Goal: Task Accomplishment & Management: Use online tool/utility

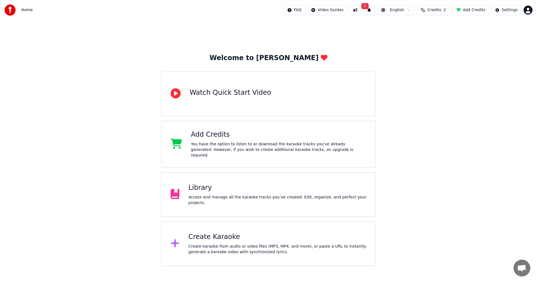
click at [214, 238] on div "Create Karaoke" at bounding box center [278, 237] width 178 height 9
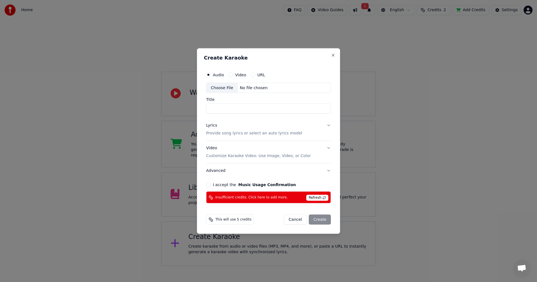
click at [231, 75] on button "Video" at bounding box center [231, 74] width 4 height 4
click at [225, 90] on div "Choose File" at bounding box center [221, 88] width 31 height 10
click at [335, 53] on button "Close" at bounding box center [333, 55] width 4 height 4
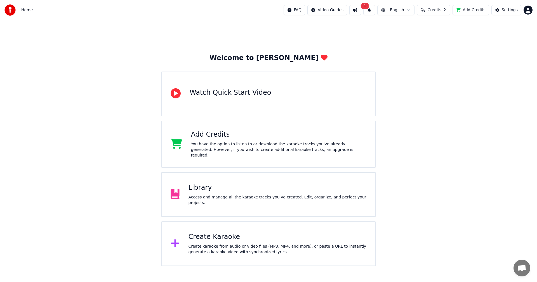
click at [224, 247] on div "Create karaoke from audio or video files (MP3, MP4, and more), or paste a URL t…" at bounding box center [278, 249] width 178 height 11
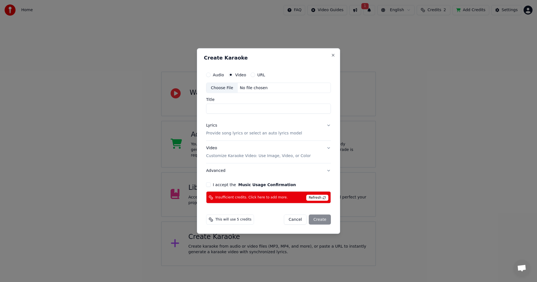
click at [222, 88] on div "Choose File" at bounding box center [221, 88] width 31 height 10
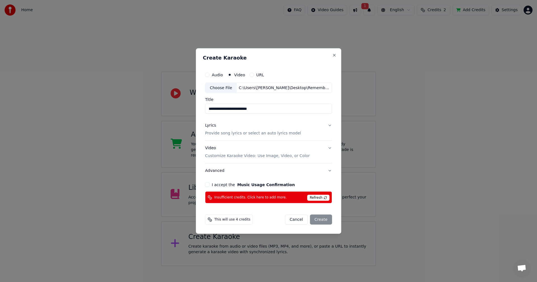
type input "**********"
click at [329, 126] on button "Lyrics Provide song lyrics or select an auto lyrics model" at bounding box center [268, 129] width 127 height 22
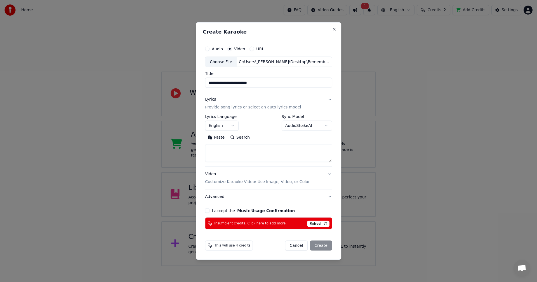
click at [225, 151] on textarea at bounding box center [268, 153] width 127 height 18
click at [220, 137] on button "Paste" at bounding box center [216, 137] width 22 height 9
drag, startPoint x: 232, startPoint y: 148, endPoint x: 196, endPoint y: 149, distance: 36.1
click at [196, 149] on body "**********" at bounding box center [268, 133] width 537 height 266
click at [210, 152] on textarea at bounding box center [267, 153] width 125 height 18
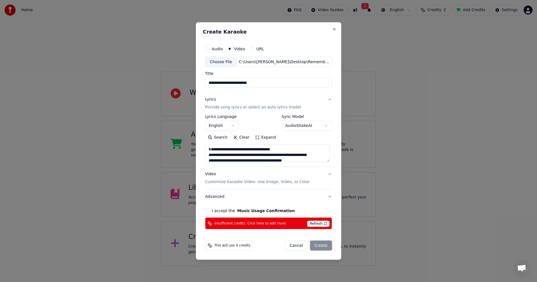
click at [210, 154] on textarea at bounding box center [267, 153] width 125 height 18
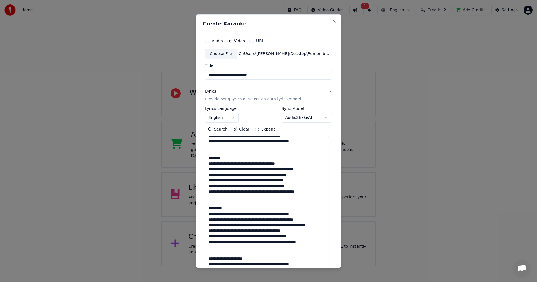
drag, startPoint x: 329, startPoint y: 161, endPoint x: 316, endPoint y: 281, distance: 120.5
click at [316, 266] on body "**********" at bounding box center [268, 133] width 537 height 266
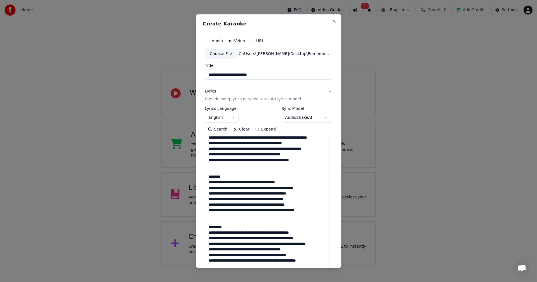
scroll to position [0, 0]
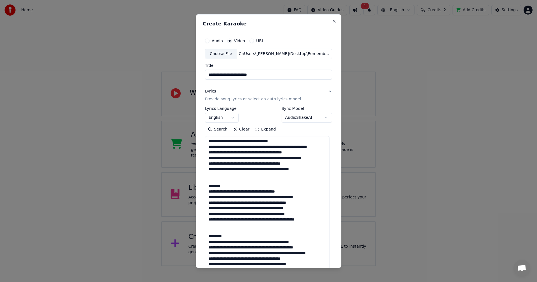
click at [227, 191] on textarea at bounding box center [267, 209] width 124 height 146
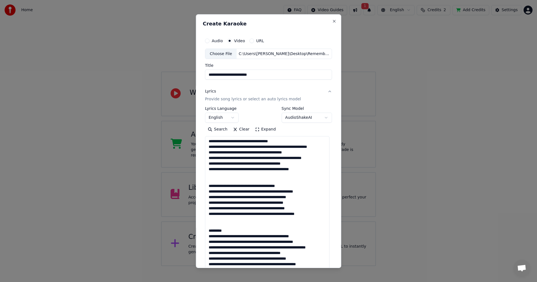
click at [229, 235] on textarea at bounding box center [267, 209] width 124 height 146
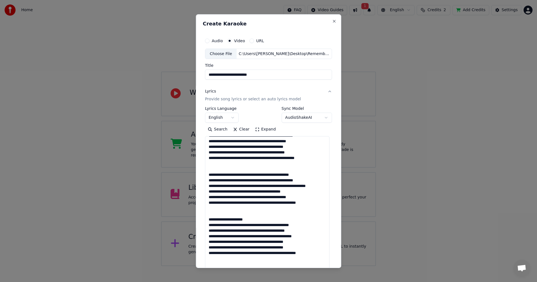
scroll to position [84, 0]
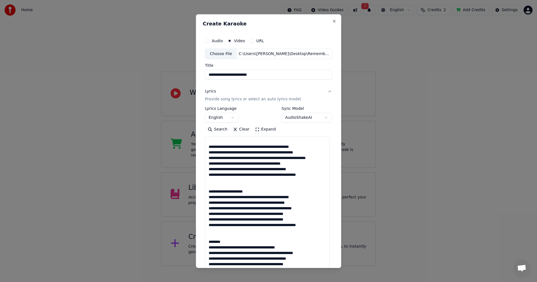
click at [251, 203] on textarea at bounding box center [267, 209] width 124 height 146
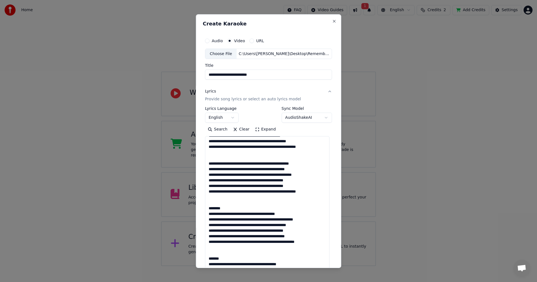
scroll to position [140, 0]
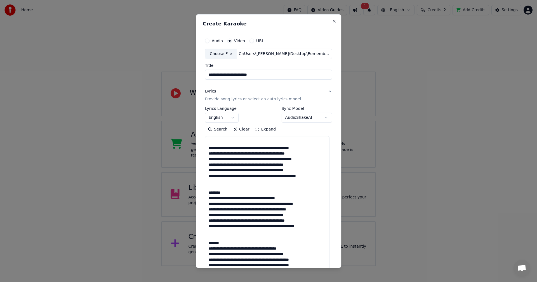
click at [230, 197] on textarea at bounding box center [267, 209] width 124 height 146
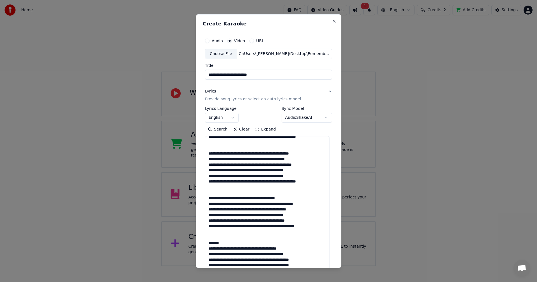
scroll to position [139, 0]
click at [224, 243] on textarea at bounding box center [267, 209] width 124 height 146
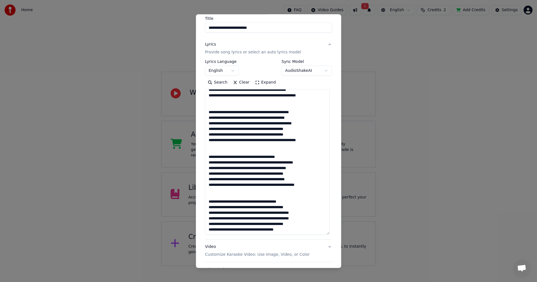
scroll to position [0, 0]
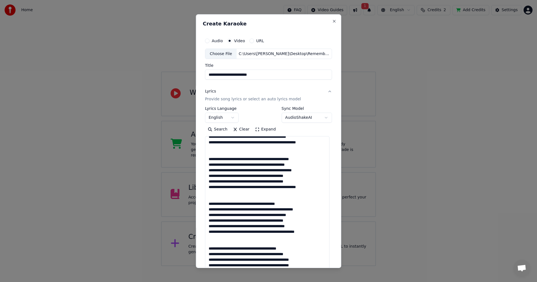
type textarea "**********"
click at [323, 119] on body "**********" at bounding box center [268, 133] width 537 height 266
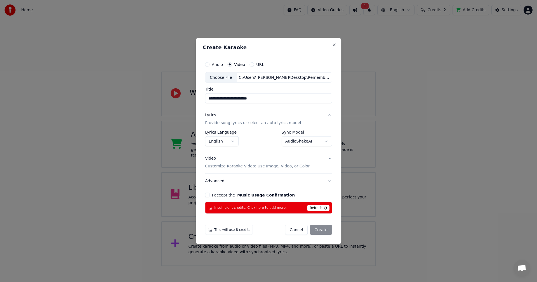
click at [327, 140] on body "**********" at bounding box center [268, 133] width 537 height 266
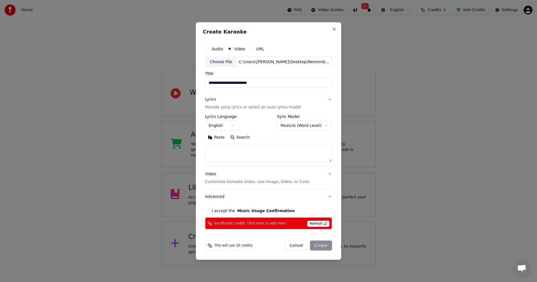
click at [325, 223] on span "Refresh" at bounding box center [318, 224] width 22 height 6
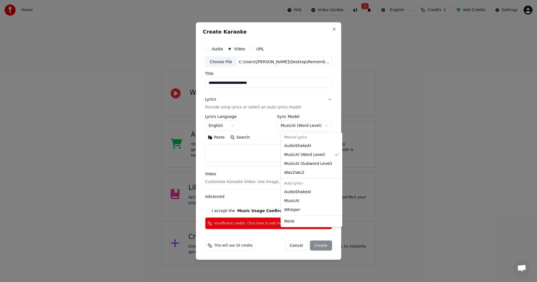
click at [326, 128] on body "**********" at bounding box center [268, 133] width 537 height 266
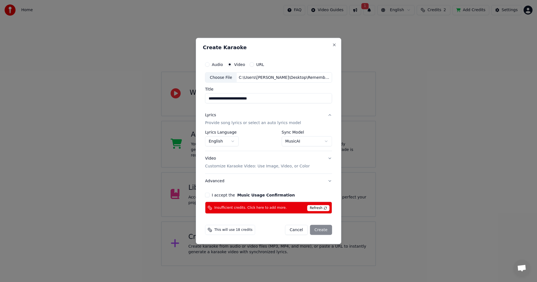
click at [327, 142] on body "**********" at bounding box center [268, 133] width 537 height 266
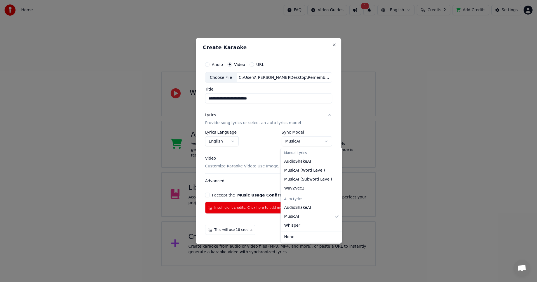
click at [325, 142] on body "**********" at bounding box center [268, 133] width 537 height 266
click at [326, 141] on body "**********" at bounding box center [268, 133] width 537 height 266
select select "****"
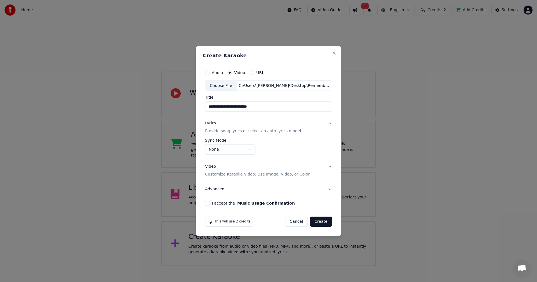
click at [210, 203] on button "I accept the Music Usage Confirmation" at bounding box center [207, 203] width 4 height 4
click at [323, 222] on button "Create" at bounding box center [321, 222] width 22 height 10
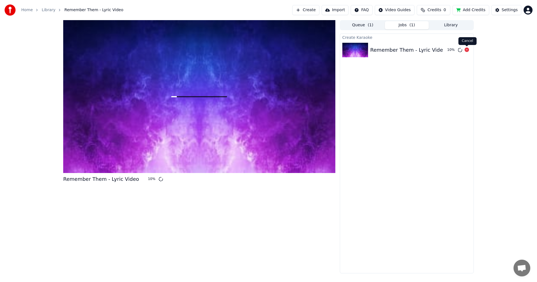
click at [466, 50] on icon at bounding box center [467, 50] width 4 height 4
click at [309, 13] on button "Create" at bounding box center [305, 10] width 27 height 10
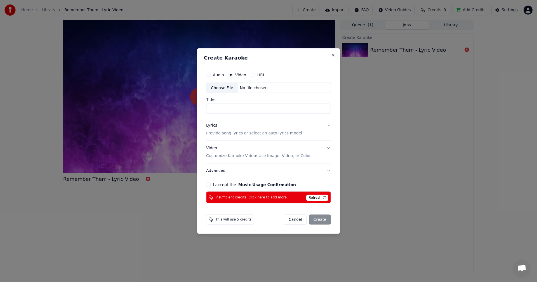
click at [224, 91] on div "Choose File" at bounding box center [221, 88] width 31 height 10
click at [209, 75] on button "Audio" at bounding box center [208, 74] width 4 height 4
click at [223, 88] on div "Choose File" at bounding box center [221, 88] width 31 height 10
type input "**********"
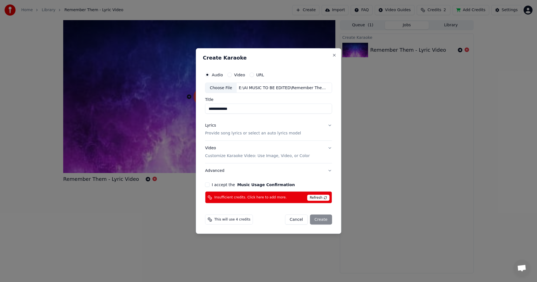
click at [328, 125] on button "Lyrics Provide song lyrics or select an auto lyrics model" at bounding box center [268, 129] width 127 height 22
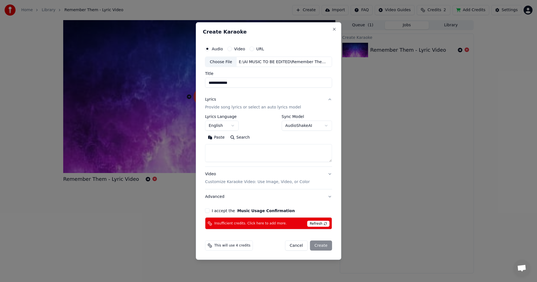
click at [242, 151] on textarea at bounding box center [268, 153] width 127 height 18
click at [221, 139] on button "Paste" at bounding box center [216, 137] width 22 height 9
click at [257, 138] on button "Expand" at bounding box center [265, 137] width 26 height 9
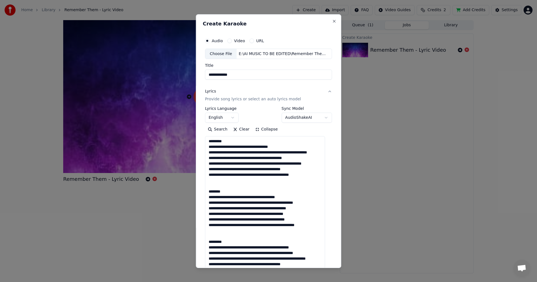
drag, startPoint x: 229, startPoint y: 140, endPoint x: 201, endPoint y: 144, distance: 29.1
click at [201, 144] on div "**********" at bounding box center [268, 141] width 145 height 254
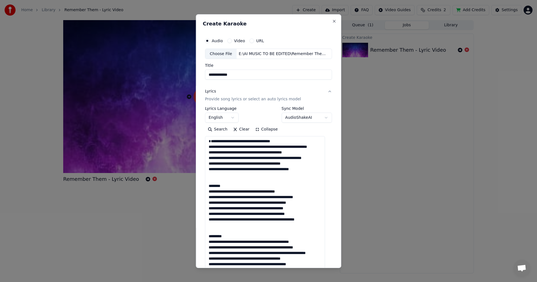
drag, startPoint x: 227, startPoint y: 189, endPoint x: 200, endPoint y: 191, distance: 26.6
click at [200, 191] on div "**********" at bounding box center [268, 141] width 145 height 254
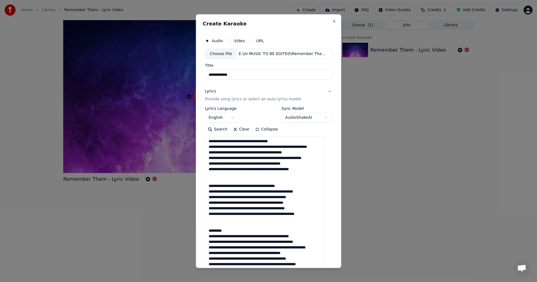
drag, startPoint x: 227, startPoint y: 236, endPoint x: 201, endPoint y: 239, distance: 26.2
click at [201, 239] on div "**********" at bounding box center [268, 141] width 145 height 254
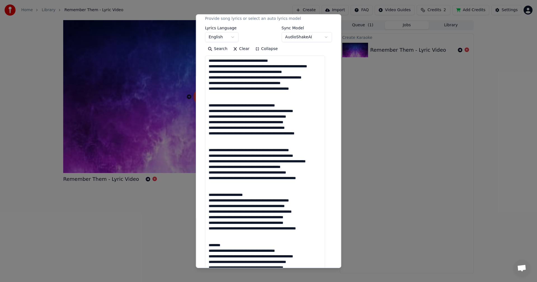
scroll to position [84, 0]
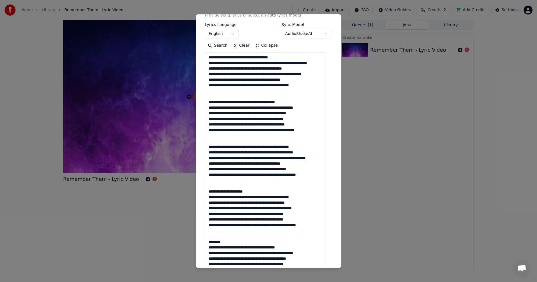
drag, startPoint x: 252, startPoint y: 203, endPoint x: 204, endPoint y: 203, distance: 48.4
click at [204, 203] on div "**********" at bounding box center [268, 188] width 131 height 479
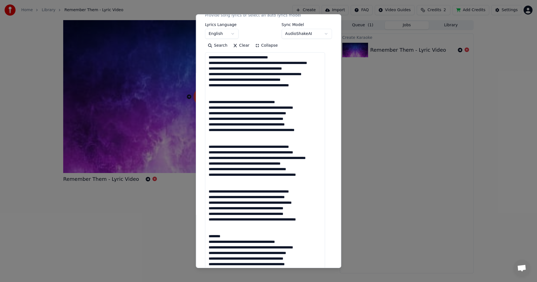
drag, startPoint x: 228, startPoint y: 246, endPoint x: 203, endPoint y: 248, distance: 25.3
click at [203, 248] on div "**********" at bounding box center [268, 141] width 145 height 254
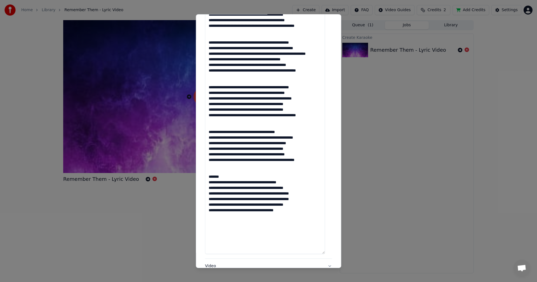
scroll to position [196, 0]
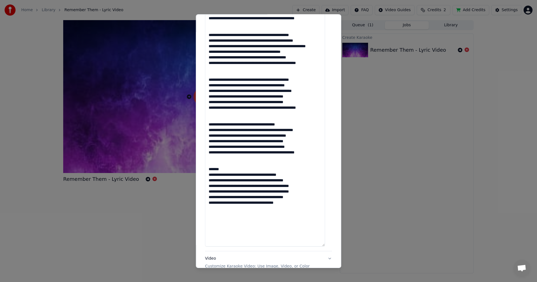
drag, startPoint x: 224, startPoint y: 180, endPoint x: 209, endPoint y: 181, distance: 14.9
click at [210, 181] on textarea at bounding box center [265, 93] width 120 height 306
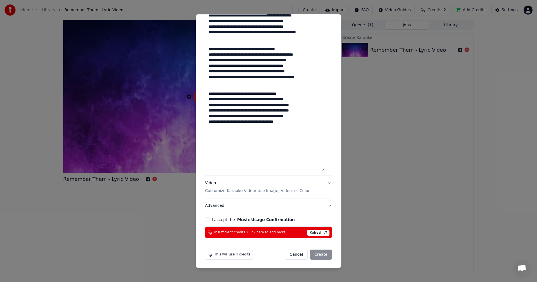
scroll to position [272, 0]
type textarea "**********"
click at [324, 182] on button "Video Customize Karaoke Video: Use Image, Video, or Color" at bounding box center [268, 186] width 127 height 22
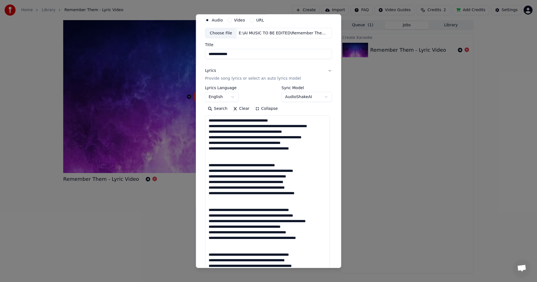
scroll to position [0, 0]
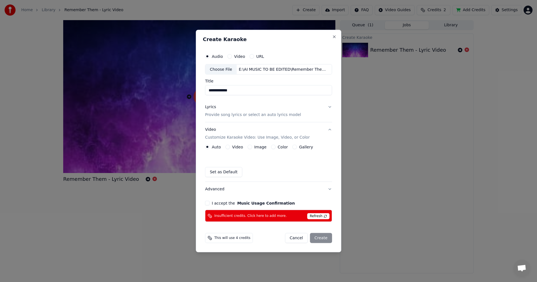
click at [229, 148] on button "Video" at bounding box center [227, 147] width 4 height 4
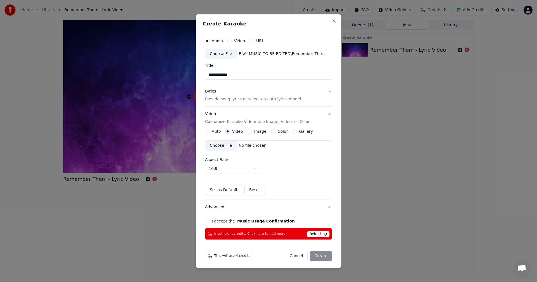
click at [229, 145] on div "Choose File" at bounding box center [220, 146] width 31 height 10
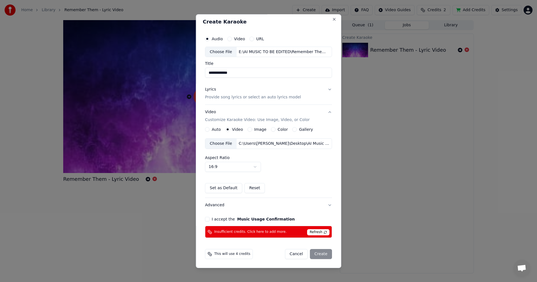
click at [326, 205] on button "Advanced" at bounding box center [268, 205] width 127 height 15
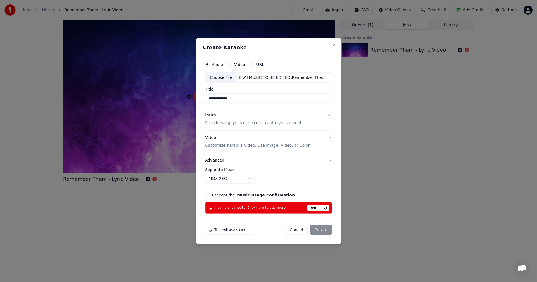
click at [329, 160] on button "Advanced" at bounding box center [268, 160] width 127 height 15
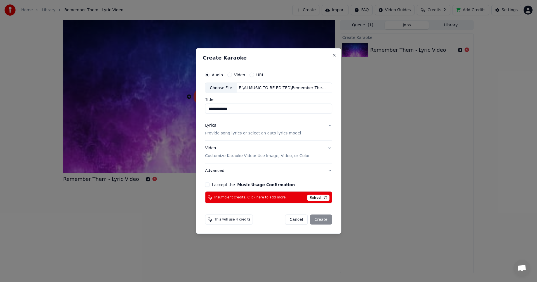
click at [327, 125] on button "Lyrics Provide song lyrics or select an auto lyrics model" at bounding box center [268, 129] width 127 height 22
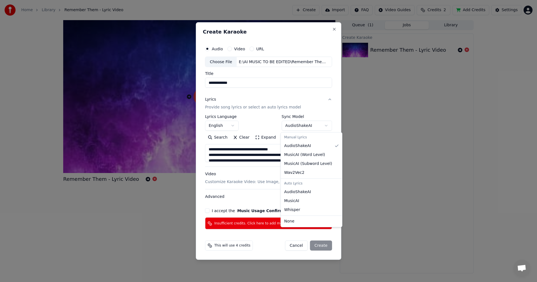
click at [327, 125] on body "**********" at bounding box center [268, 141] width 537 height 282
select select "****"
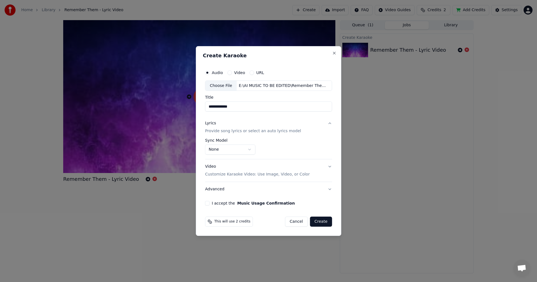
click at [330, 167] on button "Video Customize Karaoke Video: Use Image, Video, or Color" at bounding box center [268, 171] width 127 height 22
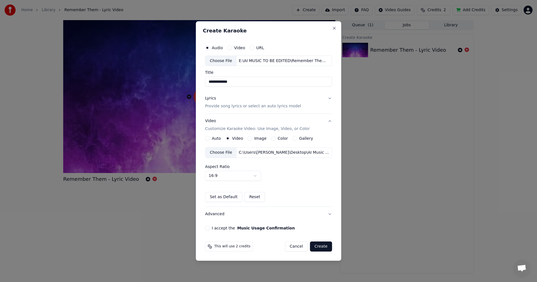
click at [209, 229] on button "I accept the Music Usage Confirmation" at bounding box center [207, 228] width 4 height 4
click at [318, 245] on button "Create" at bounding box center [321, 247] width 22 height 10
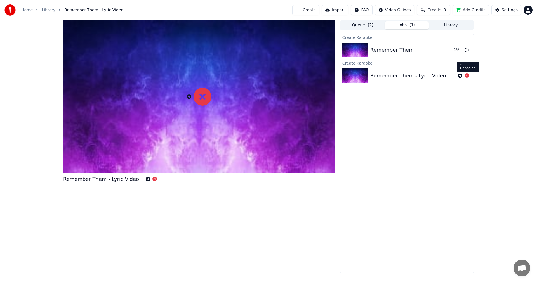
click at [467, 77] on icon at bounding box center [467, 75] width 4 height 4
click at [380, 50] on div "Remember Them" at bounding box center [392, 50] width 44 height 8
click at [466, 75] on icon at bounding box center [467, 75] width 4 height 4
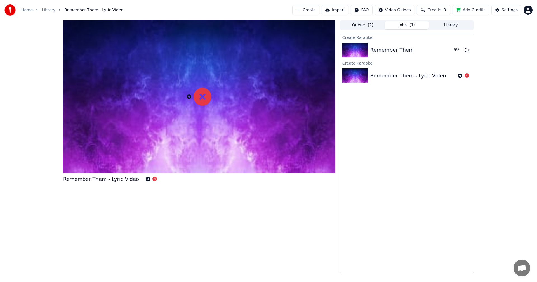
click at [482, 11] on button "Add Credits" at bounding box center [471, 10] width 37 height 10
click at [454, 51] on button "Play" at bounding box center [454, 50] width 18 height 10
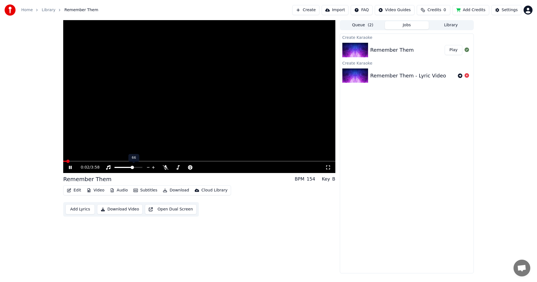
click at [133, 168] on span at bounding box center [132, 167] width 3 height 3
click at [200, 166] on span at bounding box center [197, 167] width 3 height 3
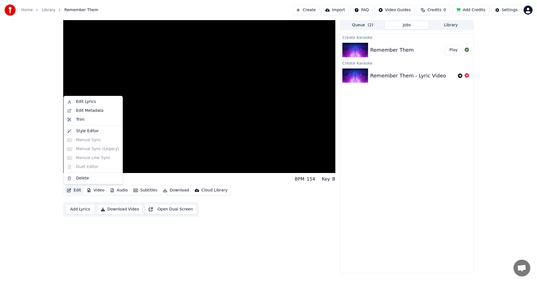
click at [72, 190] on button "Edit" at bounding box center [74, 191] width 19 height 8
click at [88, 130] on div "Style Editor" at bounding box center [87, 131] width 23 height 6
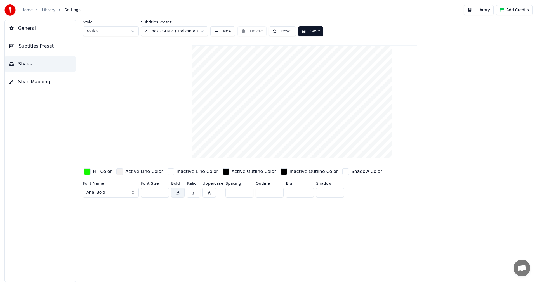
click at [30, 48] on span "Subtitles Preset" at bounding box center [36, 46] width 35 height 7
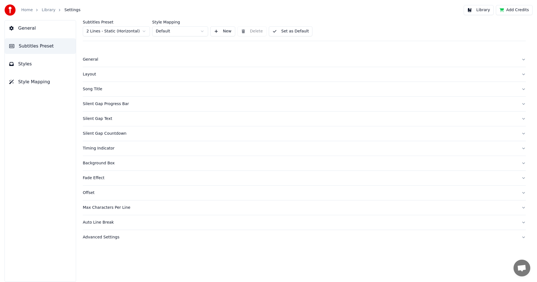
click at [105, 89] on div "Song Title" at bounding box center [300, 89] width 434 height 6
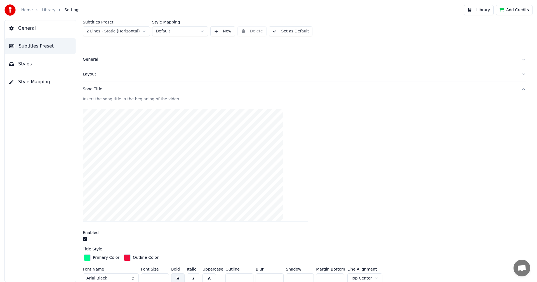
click at [41, 33] on button "General" at bounding box center [40, 28] width 71 height 16
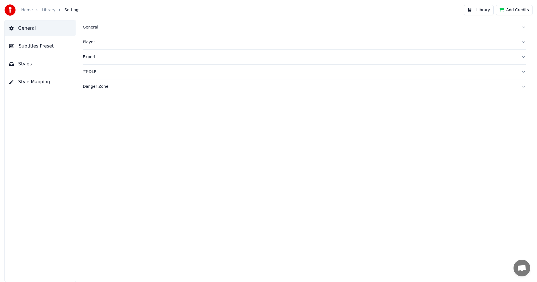
click at [25, 9] on link "Home" at bounding box center [26, 10] width 11 height 6
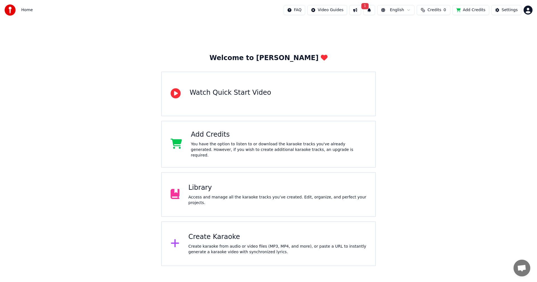
click at [204, 198] on div "Access and manage all the karaoke tracks you’ve created. Edit, organize, and pe…" at bounding box center [278, 200] width 178 height 11
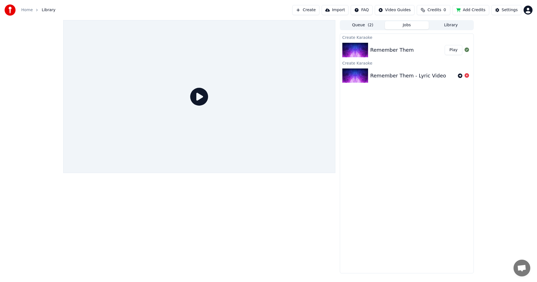
click at [454, 52] on button "Play" at bounding box center [454, 50] width 18 height 10
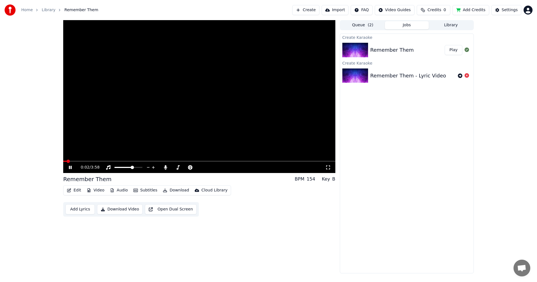
click at [84, 212] on button "Add Lyrics" at bounding box center [79, 209] width 29 height 10
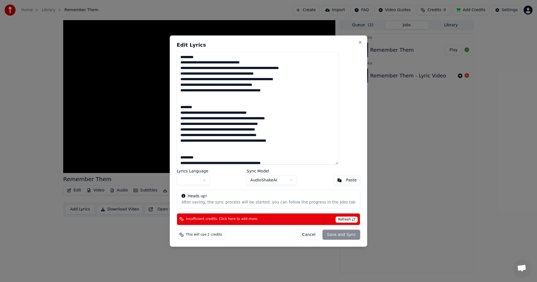
drag, startPoint x: 210, startPoint y: 57, endPoint x: 185, endPoint y: 59, distance: 25.5
click at [185, 59] on div "Edit Lyrics Lyrics Language Sync Model AudioShakeAI Paste Heads up! After savin…" at bounding box center [269, 140] width 198 height 211
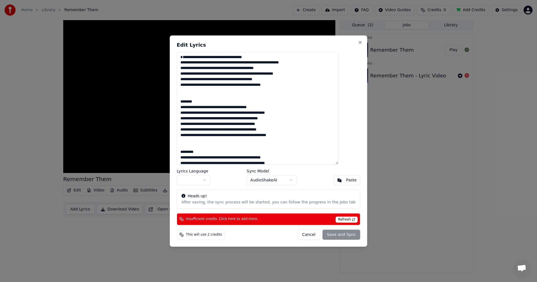
click at [191, 60] on textarea at bounding box center [258, 108] width 162 height 113
click at [209, 103] on textarea at bounding box center [258, 108] width 162 height 113
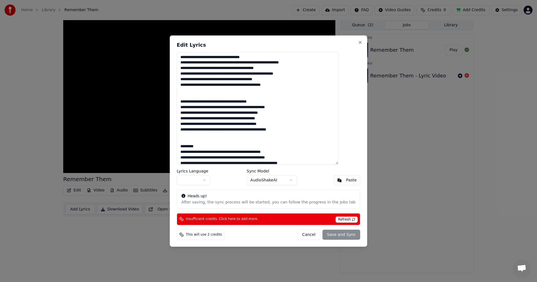
click at [208, 146] on textarea at bounding box center [258, 108] width 162 height 113
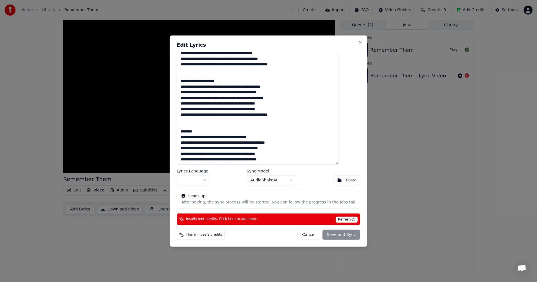
scroll to position [112, 0]
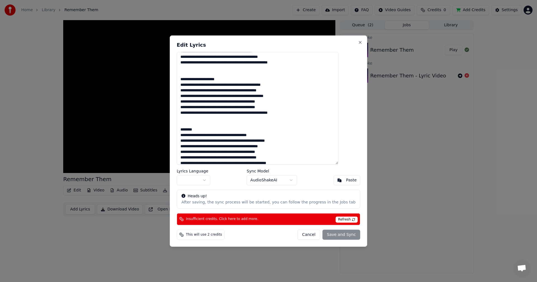
drag, startPoint x: 231, startPoint y: 79, endPoint x: 191, endPoint y: 79, distance: 40.3
click at [191, 79] on textarea at bounding box center [258, 108] width 162 height 113
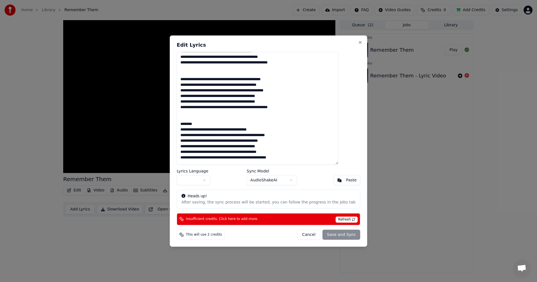
click at [209, 122] on textarea at bounding box center [258, 108] width 162 height 113
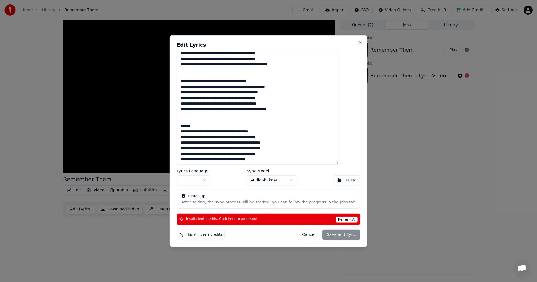
click at [207, 125] on textarea at bounding box center [258, 108] width 162 height 113
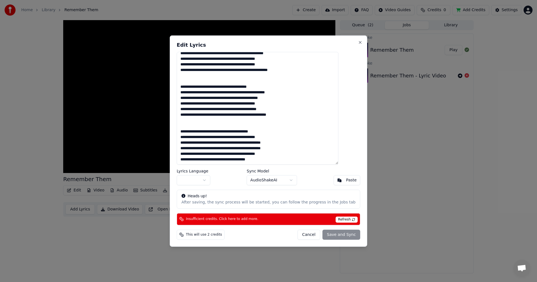
scroll to position [149, 0]
type textarea "**********"
click at [358, 42] on button "Close" at bounding box center [360, 42] width 4 height 4
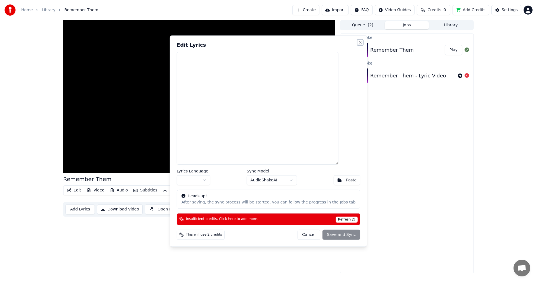
scroll to position [0, 0]
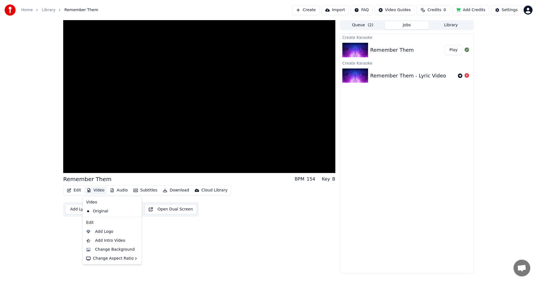
click at [96, 189] on button "Video" at bounding box center [95, 191] width 22 height 8
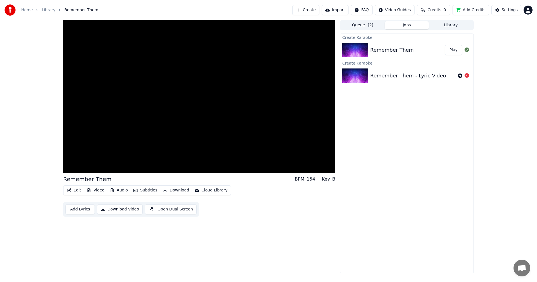
click at [211, 227] on div "Remember Them BPM 154 Key B Edit Video Audio Subtitles Download Cloud Library A…" at bounding box center [199, 146] width 272 height 253
click at [141, 190] on button "Subtitles" at bounding box center [145, 191] width 28 height 8
click at [147, 232] on div "Style Mapping" at bounding box center [155, 231] width 51 height 9
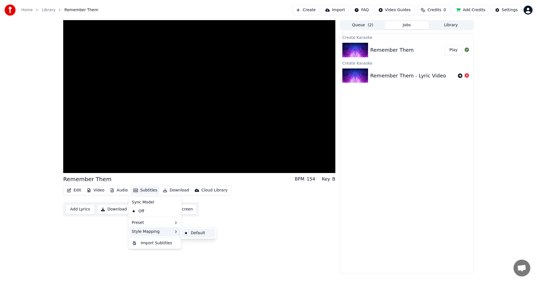
click at [203, 232] on div "Default" at bounding box center [198, 233] width 33 height 9
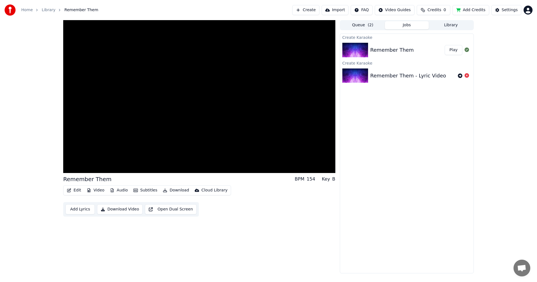
click at [74, 191] on button "Edit" at bounding box center [74, 191] width 19 height 8
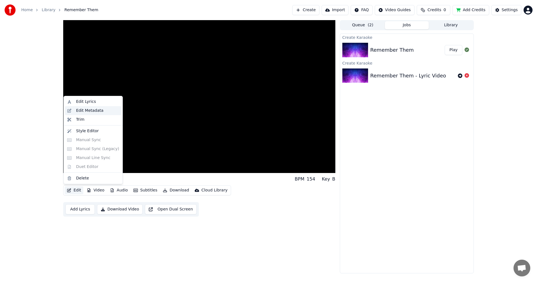
click at [86, 113] on div "Edit Metadata" at bounding box center [89, 111] width 27 height 6
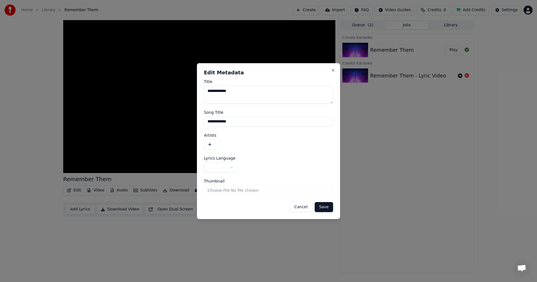
click at [209, 145] on button "button" at bounding box center [210, 145] width 12 height 10
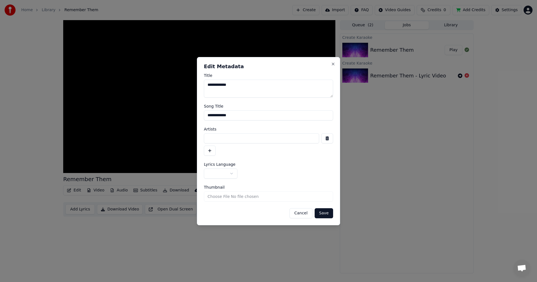
click at [210, 137] on input at bounding box center [261, 138] width 115 height 10
type input "**********"
click at [319, 213] on button "Save" at bounding box center [324, 213] width 18 height 10
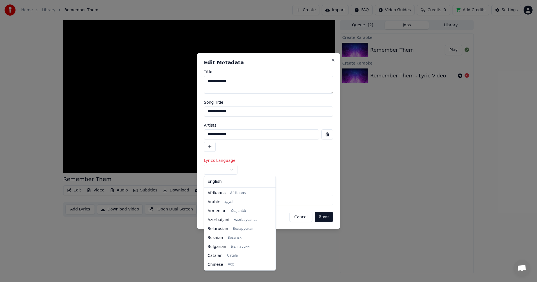
click at [229, 171] on body "**********" at bounding box center [268, 141] width 537 height 282
select select "**"
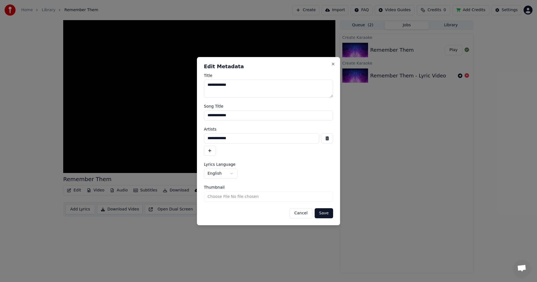
click at [323, 213] on button "Save" at bounding box center [324, 213] width 18 height 10
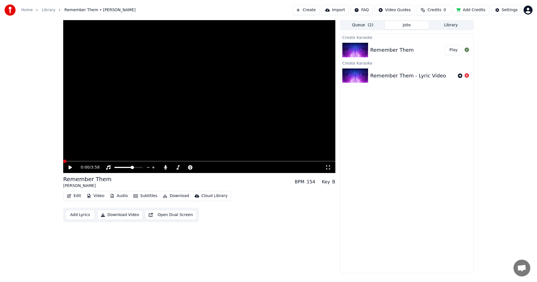
click at [70, 167] on icon at bounding box center [70, 168] width 3 height 4
click at [63, 161] on span at bounding box center [63, 161] width 0 height 1
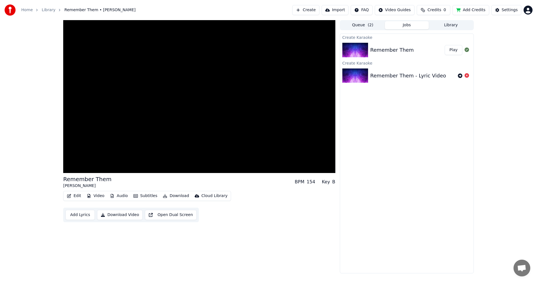
click at [477, 9] on button "Add Credits" at bounding box center [471, 10] width 37 height 10
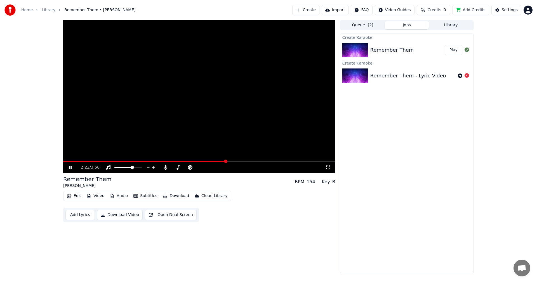
click at [438, 9] on span "Credits" at bounding box center [434, 10] width 14 height 6
click at [434, 43] on button "Refresh" at bounding box center [437, 42] width 29 height 10
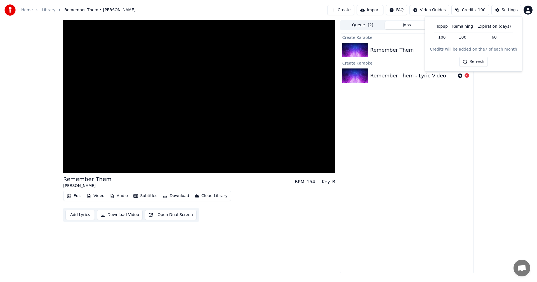
click at [493, 105] on div "Remember Them [PERSON_NAME] BPM 154 Key B Edit Video Audio Subtitles Download C…" at bounding box center [268, 146] width 537 height 253
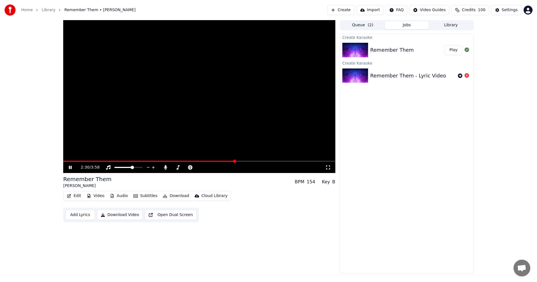
click at [73, 196] on button "Edit" at bounding box center [74, 196] width 19 height 8
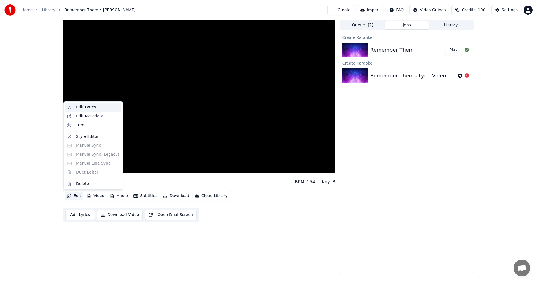
click at [84, 109] on div "Edit Lyrics" at bounding box center [86, 108] width 20 height 6
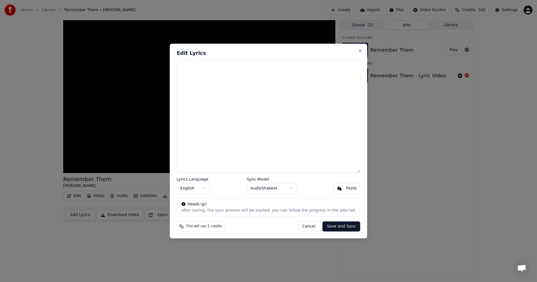
type textarea "*"
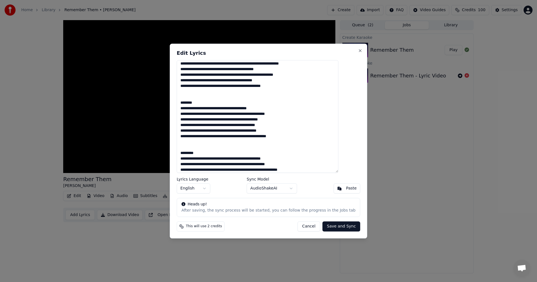
scroll to position [0, 0]
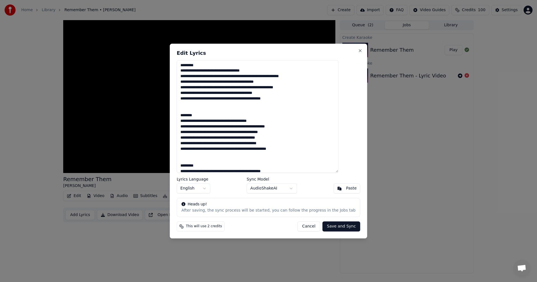
drag, startPoint x: 212, startPoint y: 67, endPoint x: 180, endPoint y: 69, distance: 32.2
click at [180, 69] on body "Home Library Remember Them • [PERSON_NAME] Create Import FAQ Video Guides Credi…" at bounding box center [268, 141] width 537 height 282
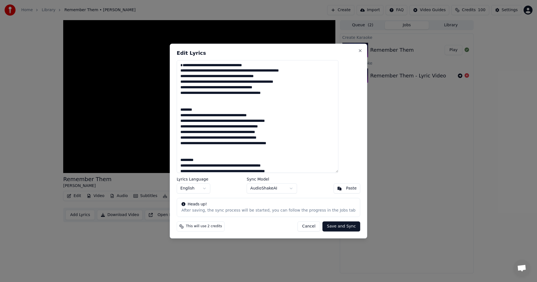
click at [192, 72] on textarea at bounding box center [258, 116] width 162 height 113
drag, startPoint x: 206, startPoint y: 110, endPoint x: 185, endPoint y: 111, distance: 21.9
click at [185, 111] on div "Edit Lyrics Lyrics Language English Sync Model AudioShakeAI Paste Heads up! Aft…" at bounding box center [269, 141] width 198 height 195
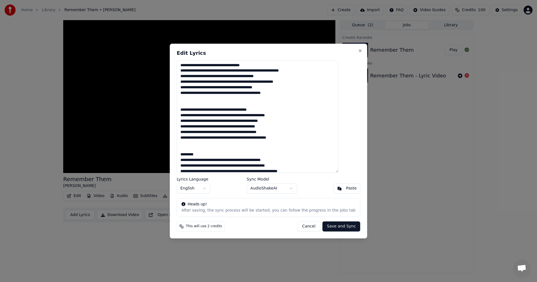
drag, startPoint x: 208, startPoint y: 155, endPoint x: 186, endPoint y: 157, distance: 21.9
click at [186, 157] on div "Edit Lyrics Lyrics Language English Sync Model AudioShakeAI Paste Heads up! Aft…" at bounding box center [269, 141] width 198 height 195
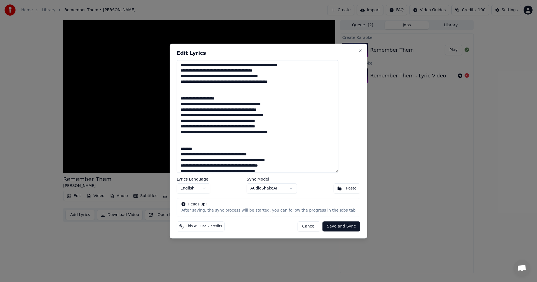
scroll to position [112, 0]
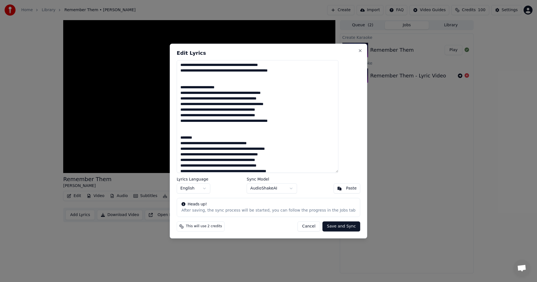
drag, startPoint x: 234, startPoint y: 86, endPoint x: 186, endPoint y: 85, distance: 48.1
click at [186, 85] on div "Edit Lyrics Lyrics Language English Sync Model AudioShakeAI Paste Heads up! Aft…" at bounding box center [269, 141] width 198 height 195
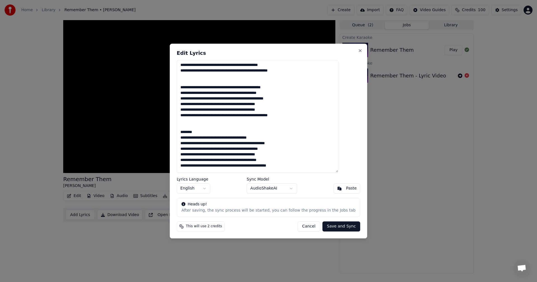
drag, startPoint x: 208, startPoint y: 130, endPoint x: 187, endPoint y: 135, distance: 22.3
click at [187, 135] on div "Edit Lyrics Lyrics Language English Sync Model AudioShakeAI Paste Heads up! Aft…" at bounding box center [269, 141] width 198 height 195
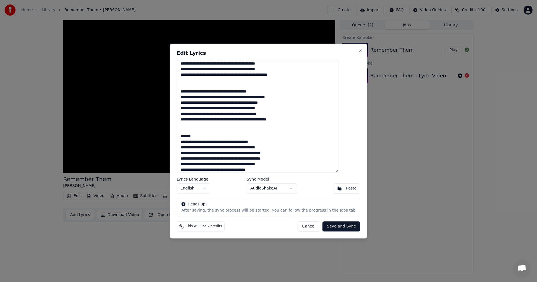
scroll to position [155, 0]
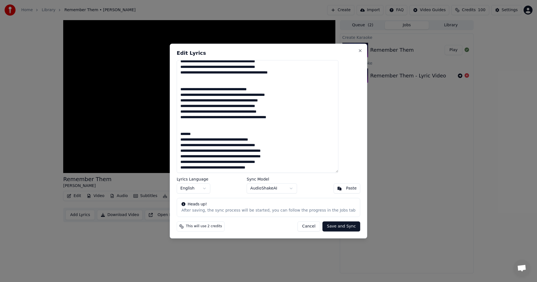
drag, startPoint x: 206, startPoint y: 135, endPoint x: 185, endPoint y: 138, distance: 21.2
click at [185, 138] on div "Edit Lyrics Lyrics Language English Sync Model AudioShakeAI Paste Heads up! Aft…" at bounding box center [269, 141] width 198 height 195
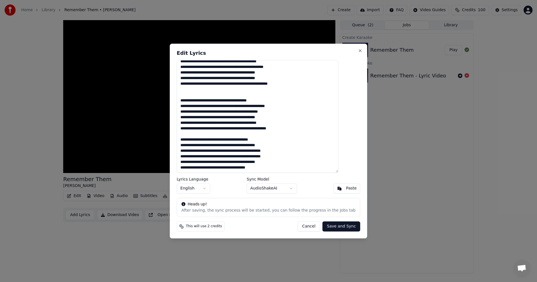
scroll to position [144, 0]
click at [207, 133] on textarea at bounding box center [258, 116] width 162 height 113
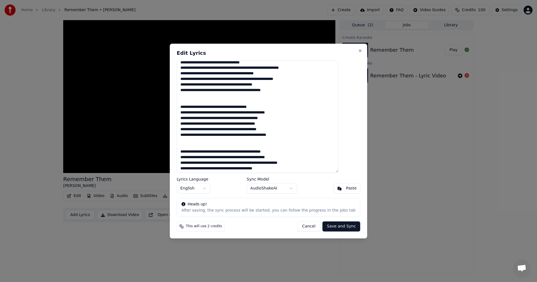
scroll to position [0, 0]
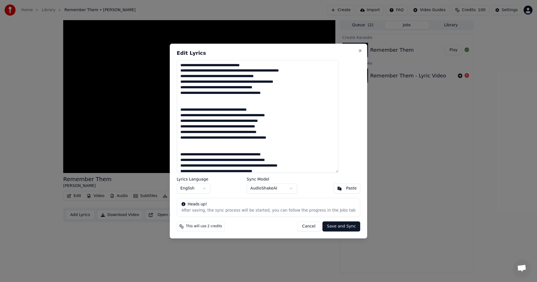
type textarea "**********"
click at [329, 226] on button "Save and Sync" at bounding box center [342, 227] width 38 height 10
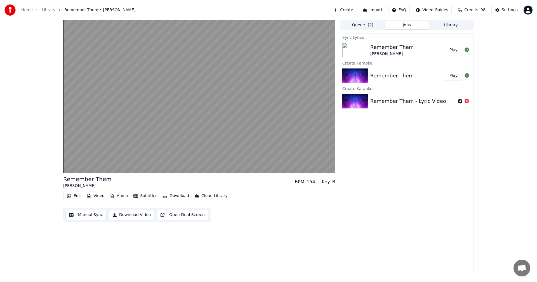
click at [95, 195] on button "Video" at bounding box center [95, 196] width 22 height 8
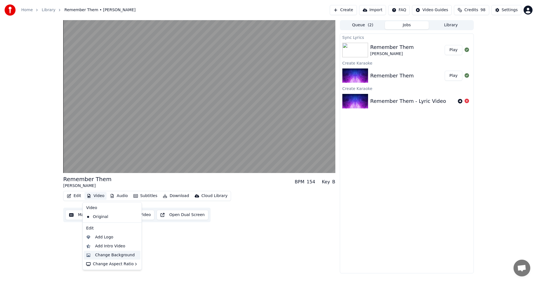
click at [109, 257] on div "Change Background" at bounding box center [115, 256] width 40 height 6
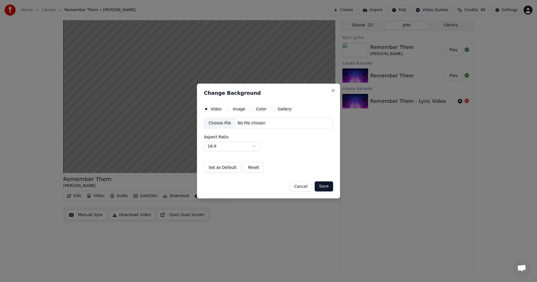
click at [272, 109] on button "Gallery" at bounding box center [273, 109] width 4 height 4
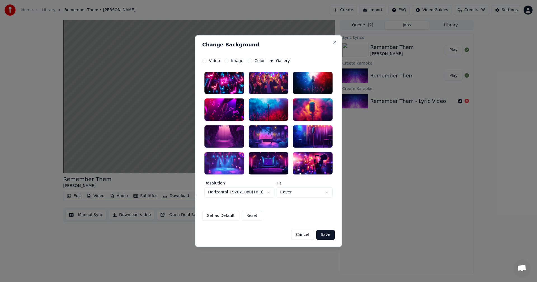
click at [226, 60] on button "Image" at bounding box center [226, 60] width 4 height 4
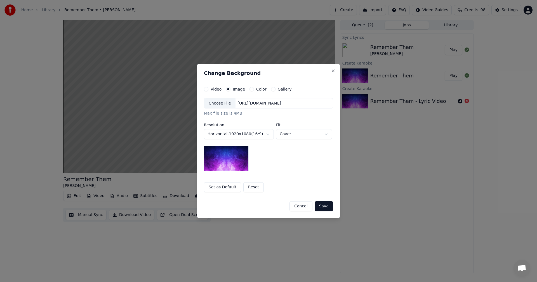
click at [302, 208] on button "Cancel" at bounding box center [301, 206] width 23 height 10
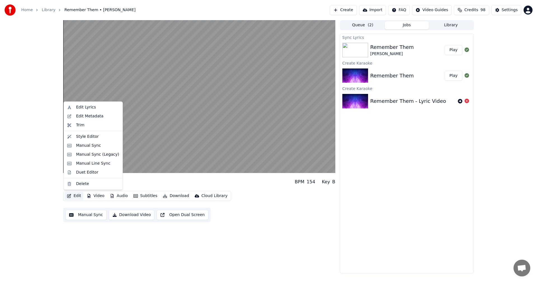
click at [80, 198] on button "Edit" at bounding box center [74, 196] width 19 height 8
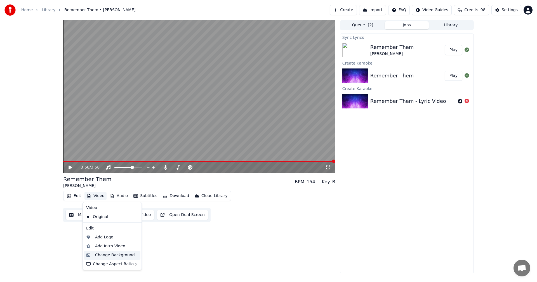
click at [107, 257] on div "Change Background" at bounding box center [115, 256] width 40 height 6
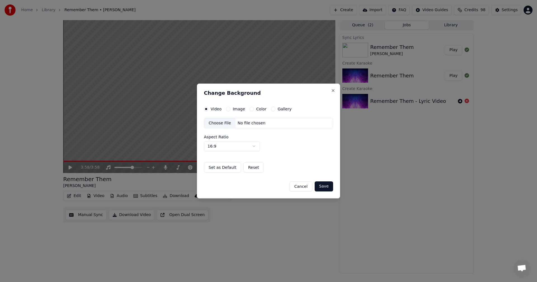
click at [228, 109] on button "Image" at bounding box center [228, 109] width 4 height 4
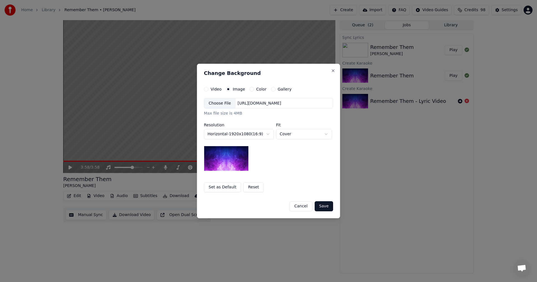
click at [223, 103] on div "Choose File" at bounding box center [219, 103] width 31 height 10
click at [328, 206] on button "Save" at bounding box center [324, 206] width 18 height 10
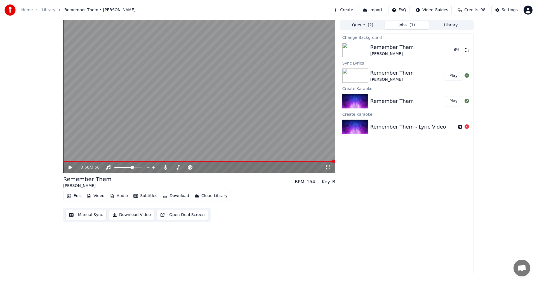
click at [73, 196] on button "Edit" at bounding box center [74, 196] width 19 height 8
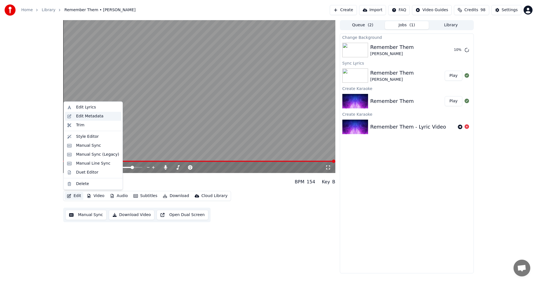
click at [83, 116] on div "Edit Metadata" at bounding box center [89, 117] width 27 height 6
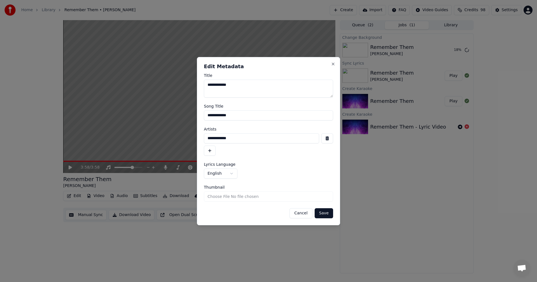
drag, startPoint x: 235, startPoint y: 139, endPoint x: 200, endPoint y: 142, distance: 35.4
click at [200, 142] on div "**********" at bounding box center [268, 141] width 143 height 168
type input "**********"
click at [211, 150] on button "button" at bounding box center [210, 151] width 12 height 10
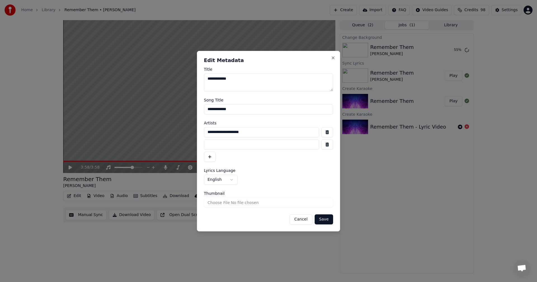
click at [211, 144] on input at bounding box center [261, 145] width 115 height 10
type input "**********"
click at [326, 221] on button "Save" at bounding box center [324, 220] width 18 height 10
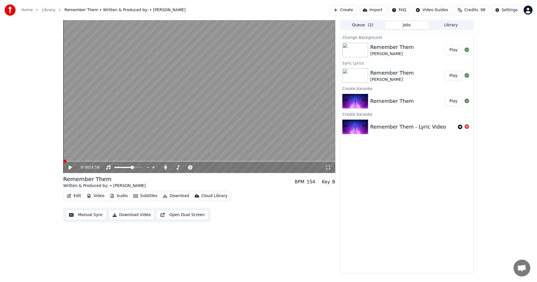
click at [456, 51] on button "Play" at bounding box center [454, 50] width 18 height 10
click at [142, 167] on span at bounding box center [140, 167] width 3 height 3
click at [153, 167] on icon at bounding box center [153, 168] width 5 height 6
click at [122, 167] on span at bounding box center [123, 167] width 3 height 3
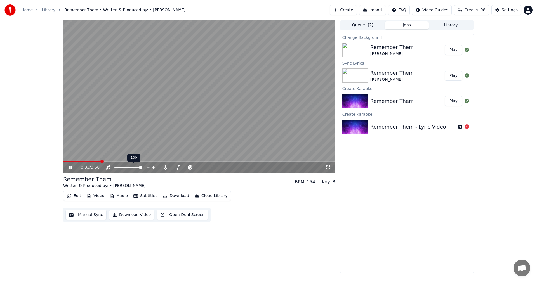
click at [142, 169] on span at bounding box center [140, 167] width 3 height 3
click at [71, 168] on icon at bounding box center [70, 167] width 3 height 3
click at [71, 168] on icon at bounding box center [70, 168] width 3 height 4
click at [181, 169] on span at bounding box center [181, 167] width 3 height 3
click at [197, 166] on span at bounding box center [197, 167] width 3 height 3
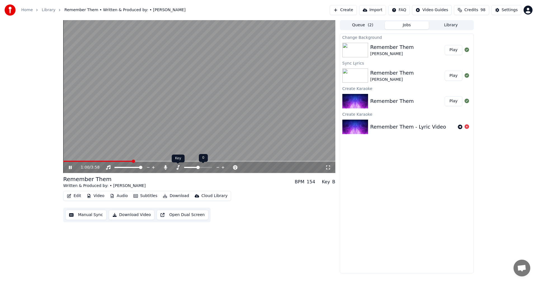
click at [178, 166] on icon at bounding box center [178, 167] width 3 height 4
click at [200, 168] on span at bounding box center [197, 167] width 3 height 3
click at [185, 168] on span at bounding box center [186, 167] width 28 height 1
click at [186, 168] on span at bounding box center [185, 167] width 3 height 3
click at [200, 167] on span at bounding box center [197, 167] width 3 height 3
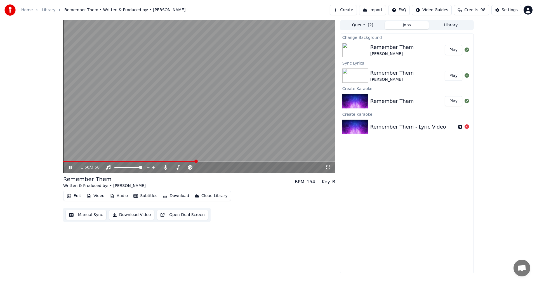
click at [71, 166] on icon at bounding box center [74, 167] width 13 height 4
click at [70, 167] on icon at bounding box center [70, 168] width 3 height 4
click at [72, 169] on icon at bounding box center [74, 167] width 13 height 4
click at [70, 167] on icon at bounding box center [70, 168] width 3 height 4
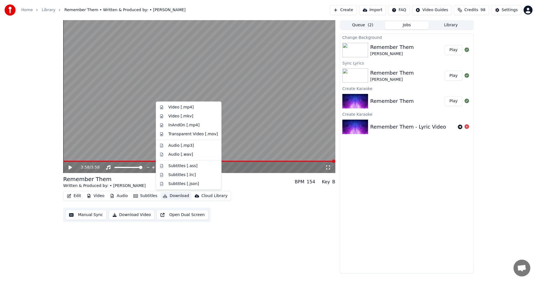
click at [176, 196] on button "Download" at bounding box center [176, 196] width 31 height 8
click at [191, 109] on div "Video [.mp4]" at bounding box center [193, 108] width 50 height 6
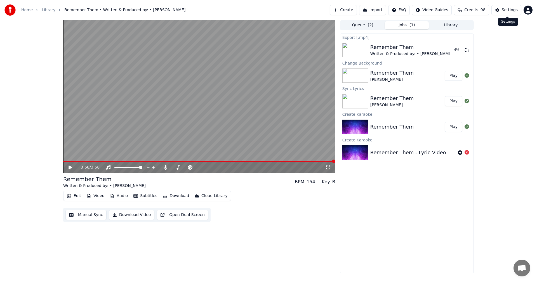
click at [513, 11] on div "Settings" at bounding box center [510, 10] width 16 height 6
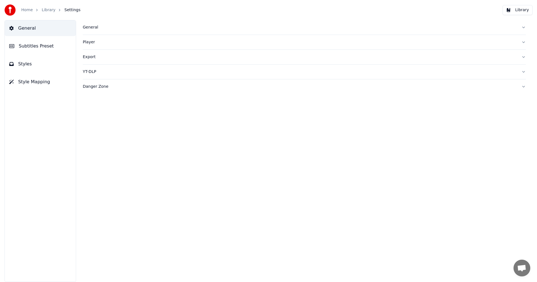
click at [512, 8] on button "Library" at bounding box center [518, 10] width 30 height 10
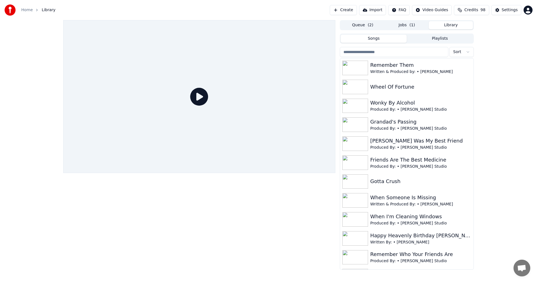
click at [528, 13] on html "Home Library Create Import FAQ Video Guides Credits 98 Settings Queue ( 2 ) Job…" at bounding box center [268, 141] width 537 height 282
click at [502, 37] on div "Billing" at bounding box center [503, 41] width 64 height 9
click at [432, 70] on div "Written & Produced by: • [PERSON_NAME]" at bounding box center [417, 72] width 95 height 6
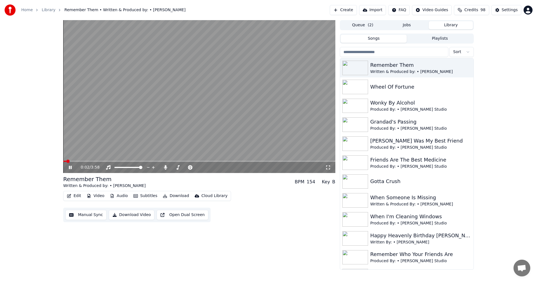
click at [70, 167] on icon at bounding box center [70, 167] width 3 height 3
click at [466, 68] on icon "button" at bounding box center [469, 67] width 6 height 4
click at [132, 217] on button "Download Video" at bounding box center [132, 215] width 46 height 10
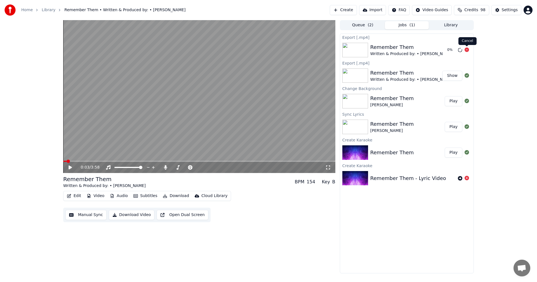
click at [468, 48] on icon at bounding box center [467, 50] width 4 height 4
click at [453, 77] on button "Show" at bounding box center [452, 76] width 20 height 10
